Goal: Task Accomplishment & Management: Use online tool/utility

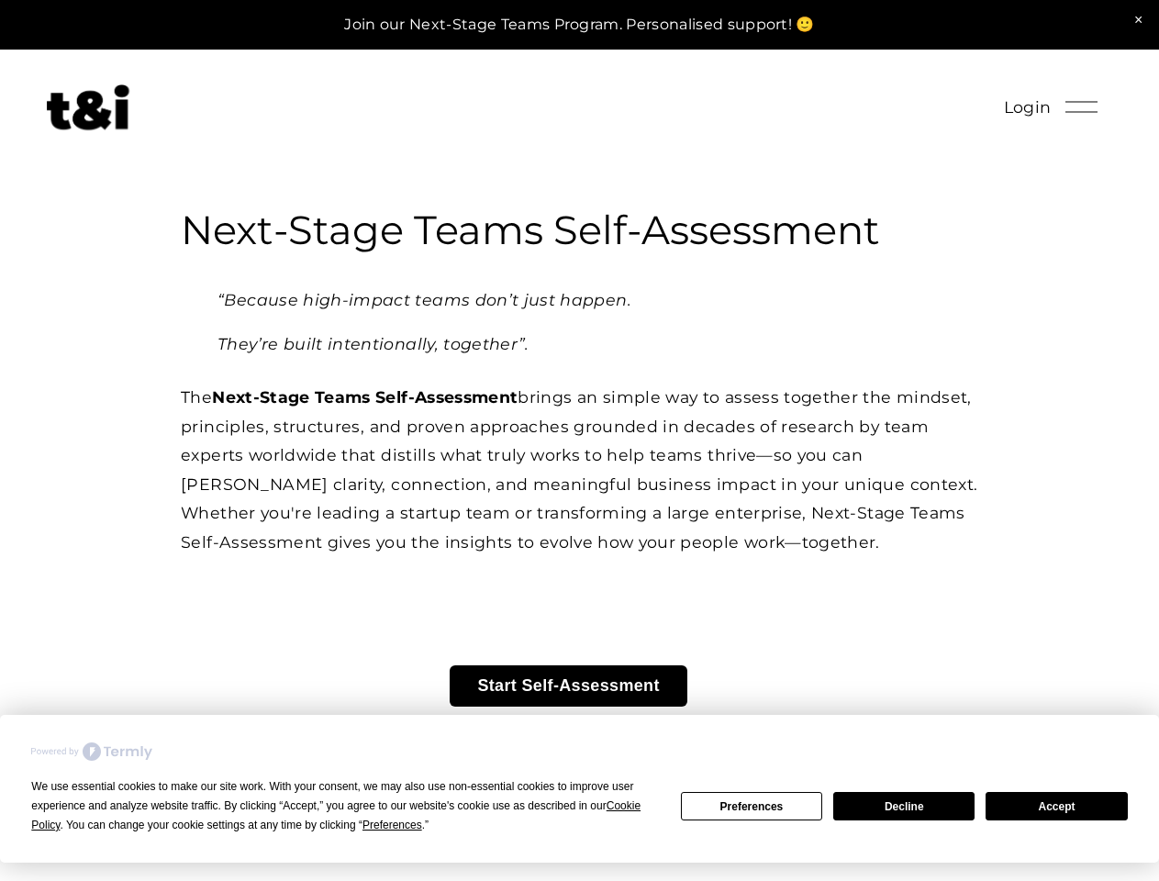
click at [337, 815] on div "We use essential cookies to make our site work. With your consent, we may also …" at bounding box center [344, 806] width 627 height 58
click at [392, 825] on span "Preferences" at bounding box center [392, 825] width 60 height 13
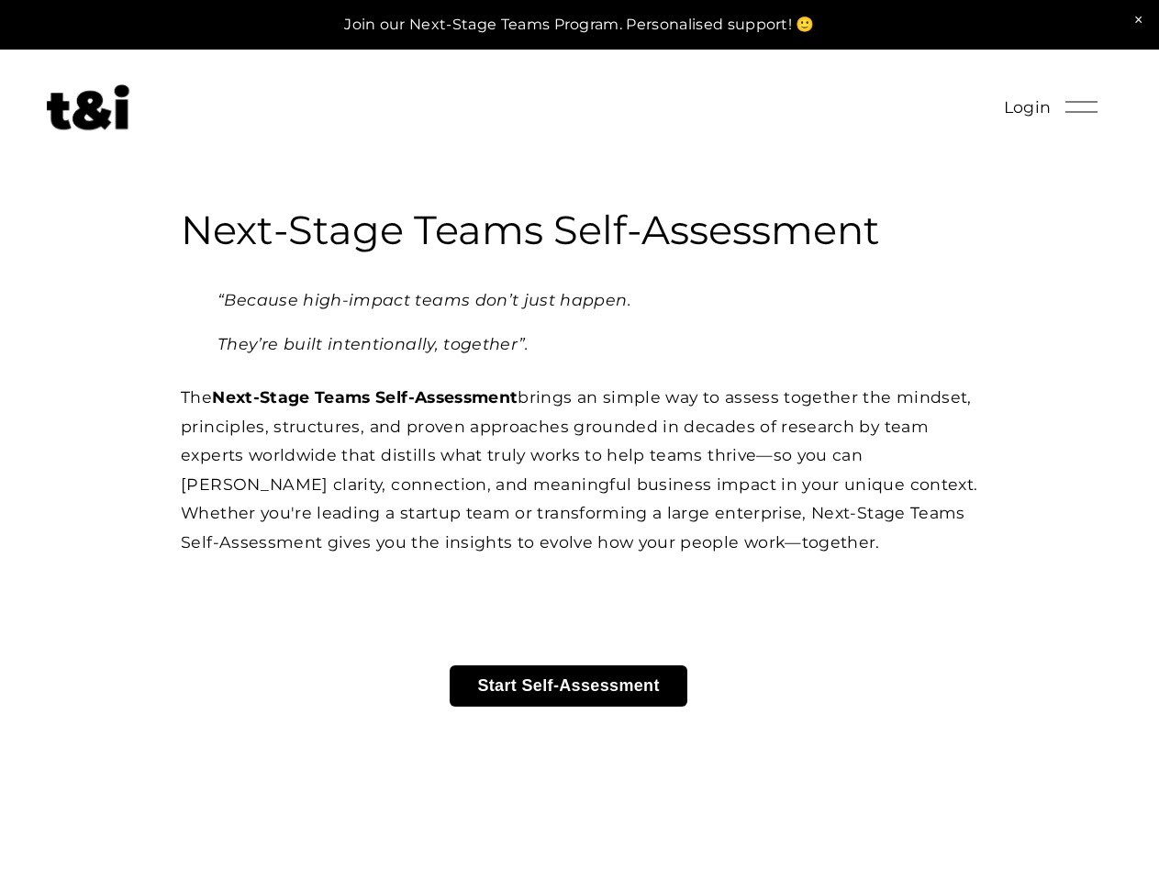
click at [752, 806] on div "Next-Stage Teams Self-Assessment “Because high-impact teams don’t just happen. …" at bounding box center [579, 529] width 1159 height 649
click at [904, 806] on div "Next-Stage Teams Self-Assessment “Because high-impact teams don’t just happen. …" at bounding box center [579, 529] width 1159 height 649
click at [1056, 806] on div "Next-Stage Teams Self-Assessment “Because high-impact teams don’t just happen. …" at bounding box center [579, 529] width 1159 height 649
click at [1027, 108] on span "Login" at bounding box center [1028, 107] width 48 height 29
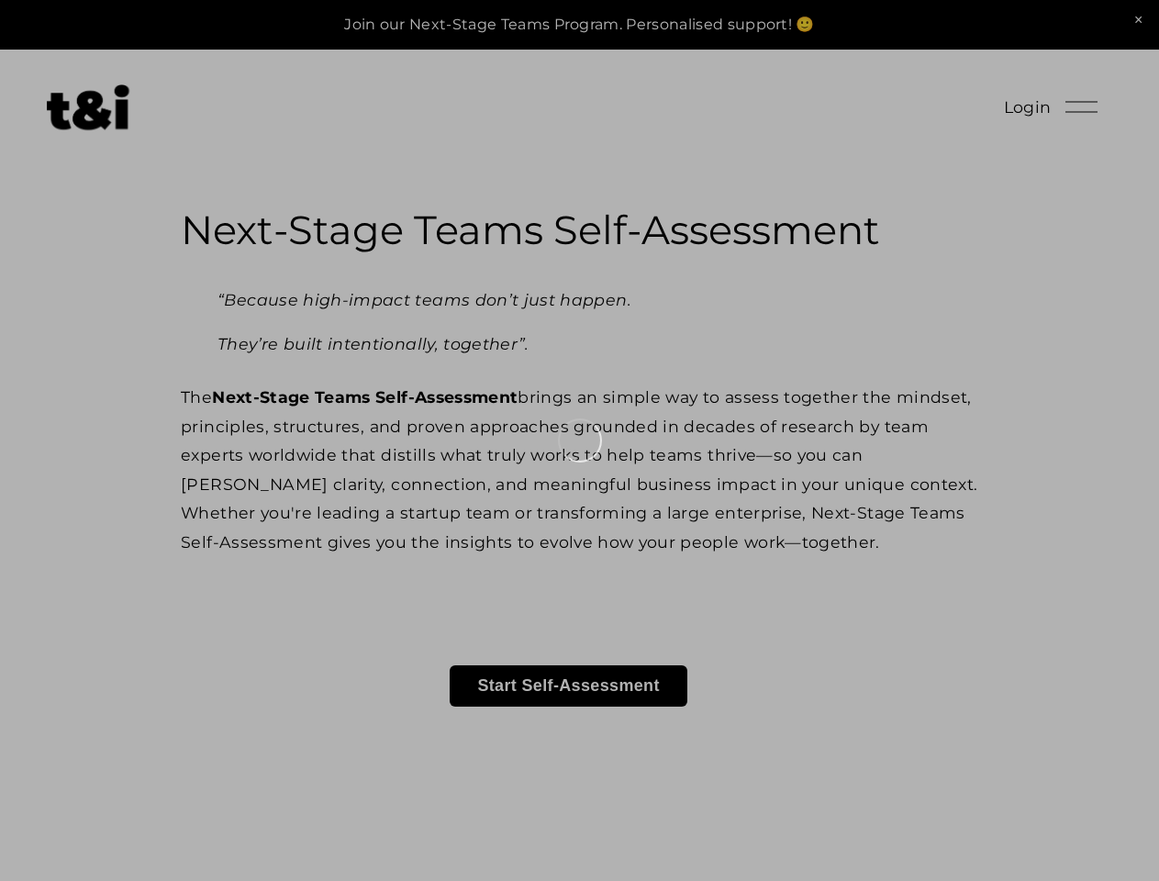
click at [1081, 107] on div at bounding box center [579, 440] width 1159 height 881
click at [569, 688] on div at bounding box center [579, 440] width 1159 height 881
